Goal: Task Accomplishment & Management: Use online tool/utility

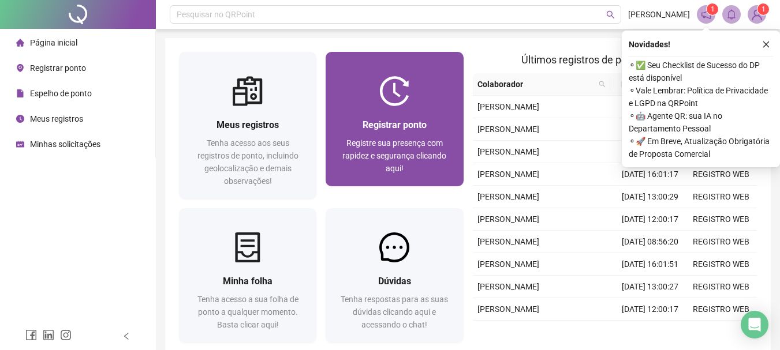
click at [447, 115] on div "Registrar ponto Registre sua presença com rapidez e segurança clicando aqui!" at bounding box center [394, 146] width 137 height 80
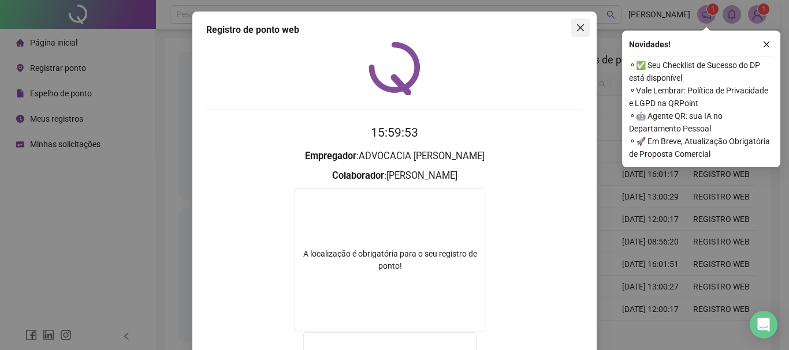
click at [578, 32] on icon "close" at bounding box center [580, 27] width 9 height 9
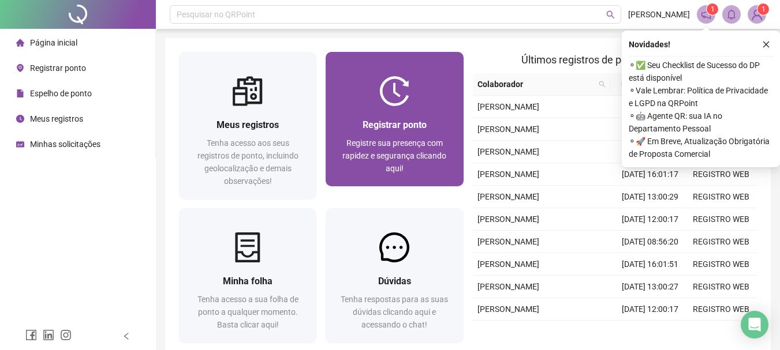
click at [423, 114] on div "Registrar ponto Registre sua presença com rapidez e segurança clicando aqui!" at bounding box center [394, 146] width 137 height 80
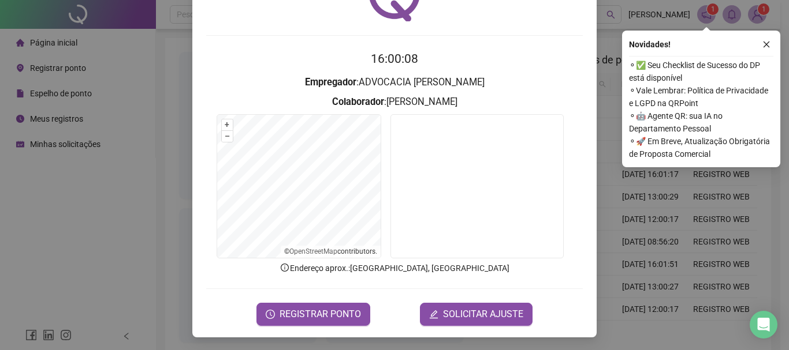
scroll to position [75, 0]
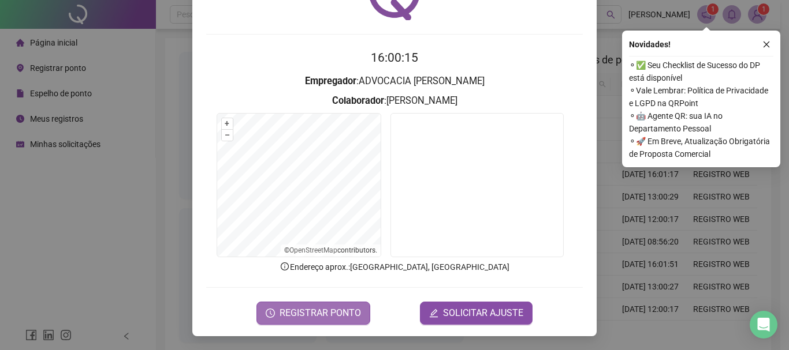
click at [341, 307] on span "REGISTRAR PONTO" at bounding box center [319, 314] width 81 height 14
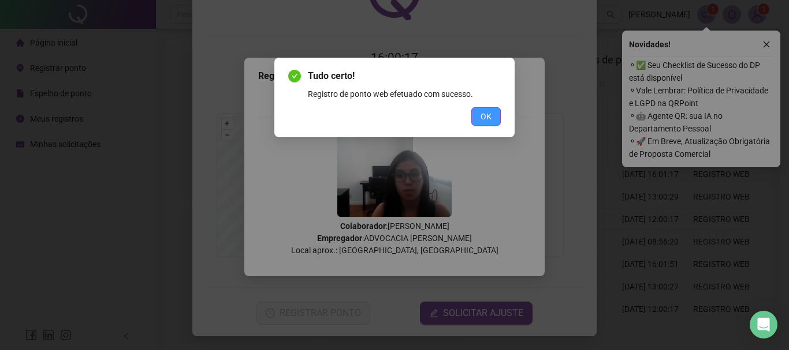
click at [490, 115] on span "OK" at bounding box center [485, 116] width 11 height 13
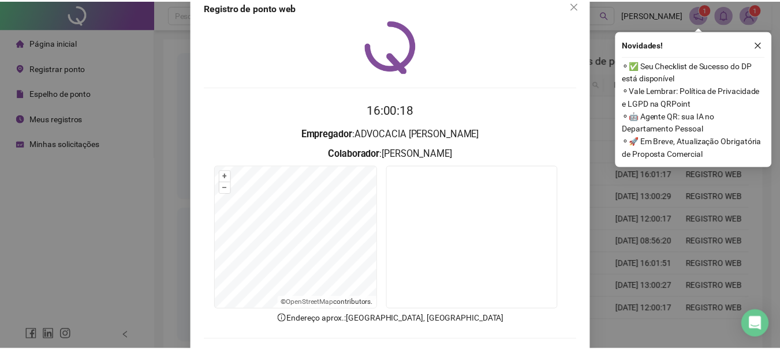
scroll to position [0, 0]
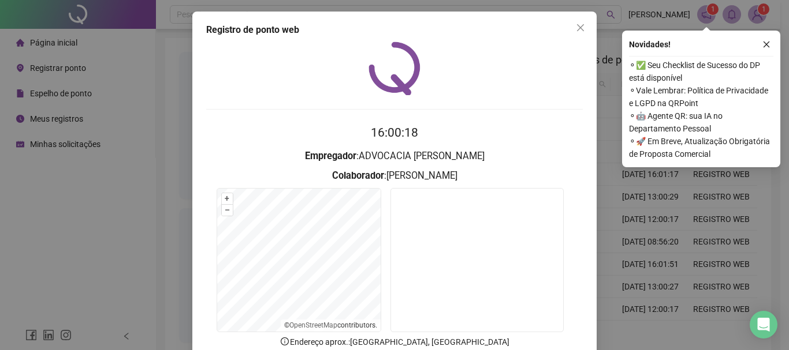
click at [572, 38] on div "Registro de ponto web 16:00:18 Empregador : ADVOCACIA DE [PERSON_NAME] : [PERSO…" at bounding box center [394, 212] width 404 height 400
click at [578, 31] on icon "close" at bounding box center [580, 27] width 9 height 9
